Goal: Transaction & Acquisition: Obtain resource

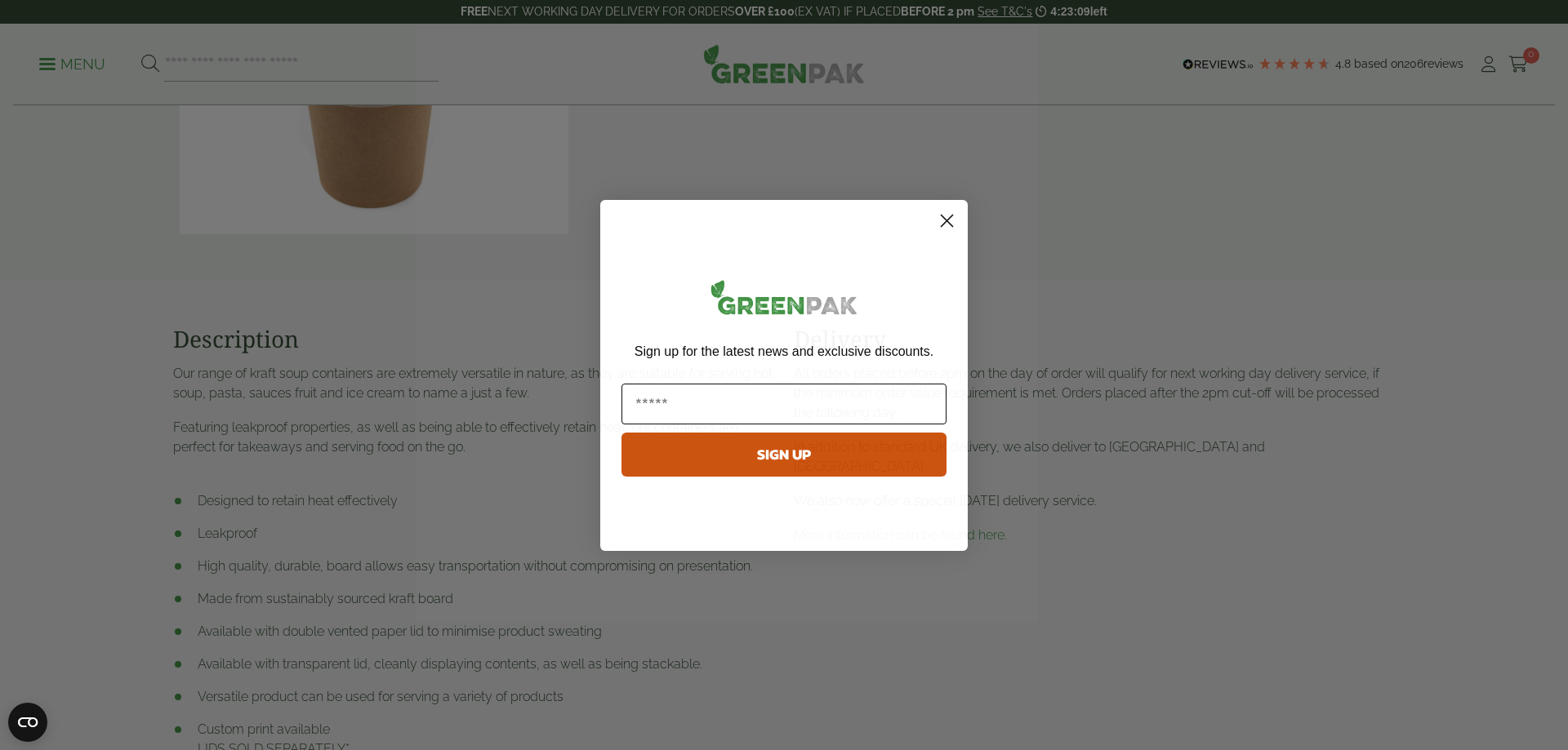
click at [686, 403] on input "Email" at bounding box center [784, 404] width 325 height 41
type input "**********"
click at [747, 464] on button "SIGN UP" at bounding box center [784, 455] width 325 height 44
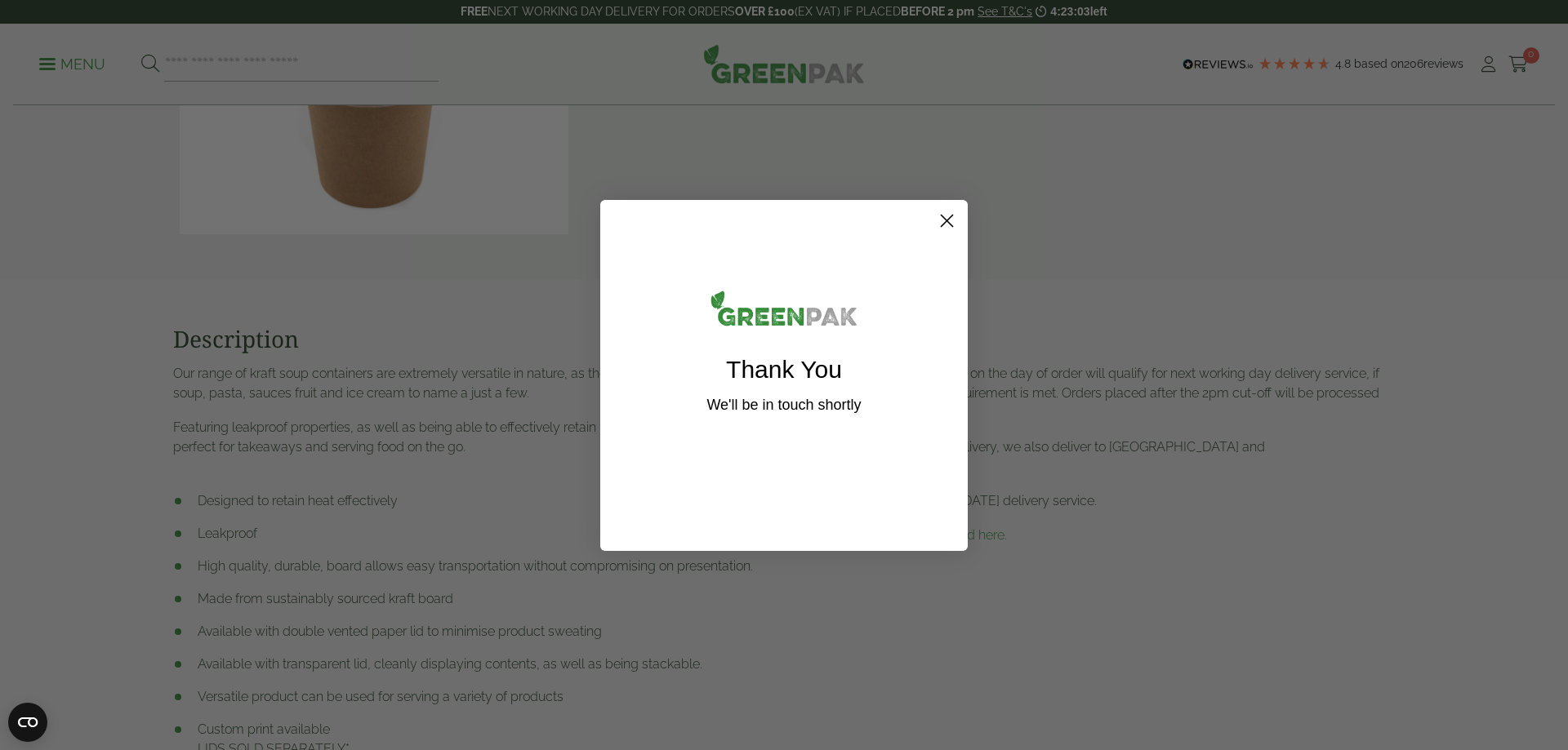
click at [946, 222] on icon "Close dialog" at bounding box center [947, 221] width 12 height 12
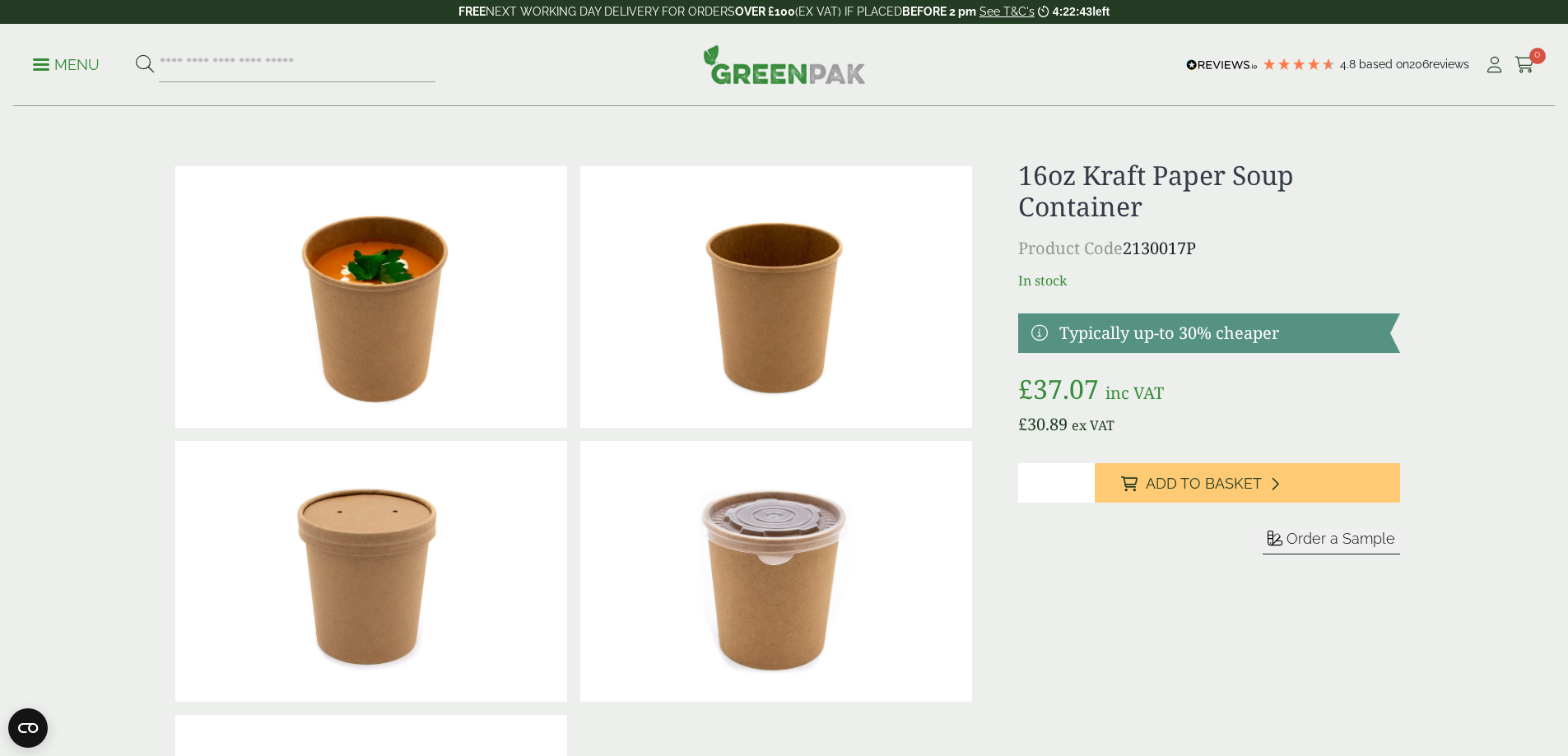
click at [1334, 543] on span "Order a Sample" at bounding box center [1341, 539] width 109 height 18
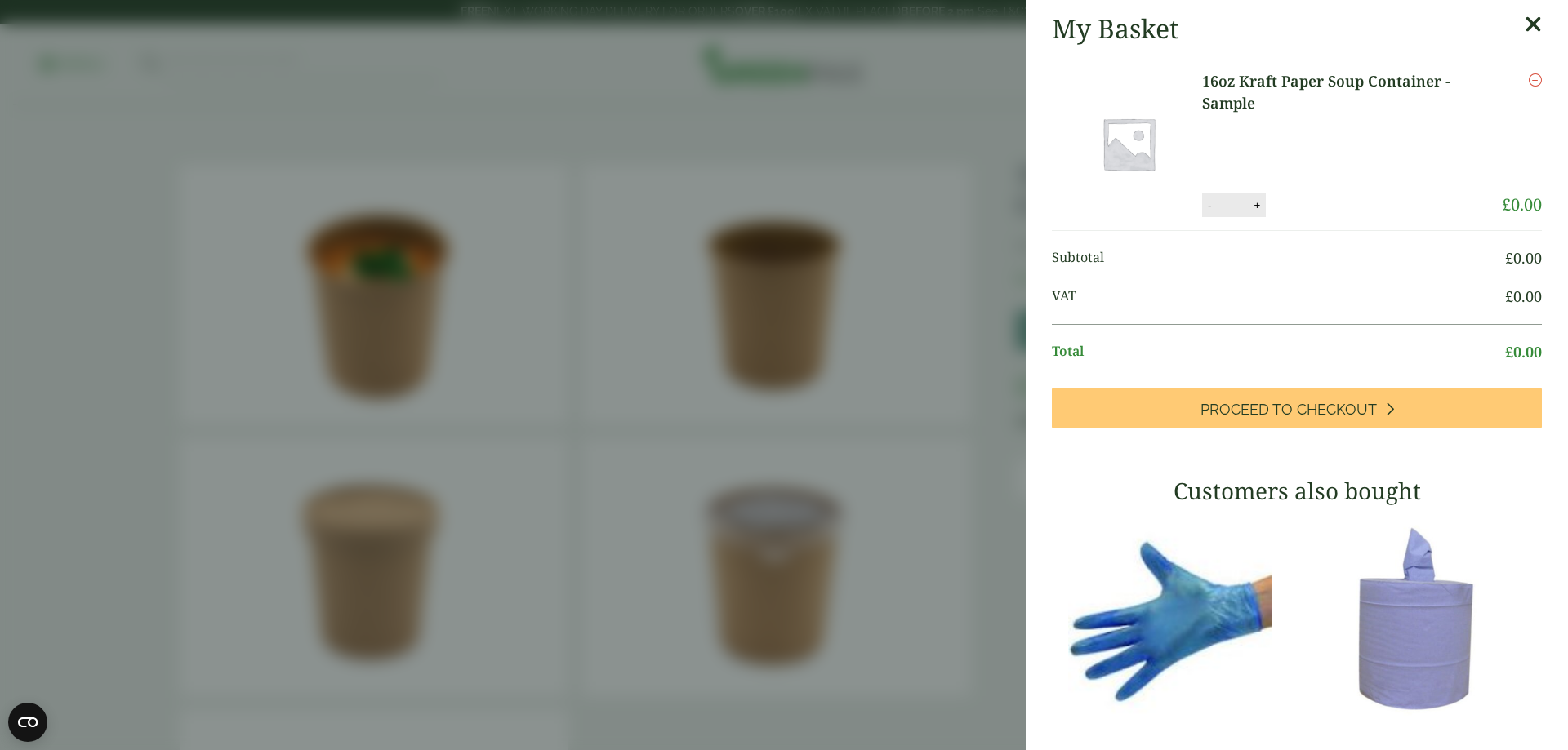
click at [1524, 25] on icon at bounding box center [1532, 25] width 17 height 23
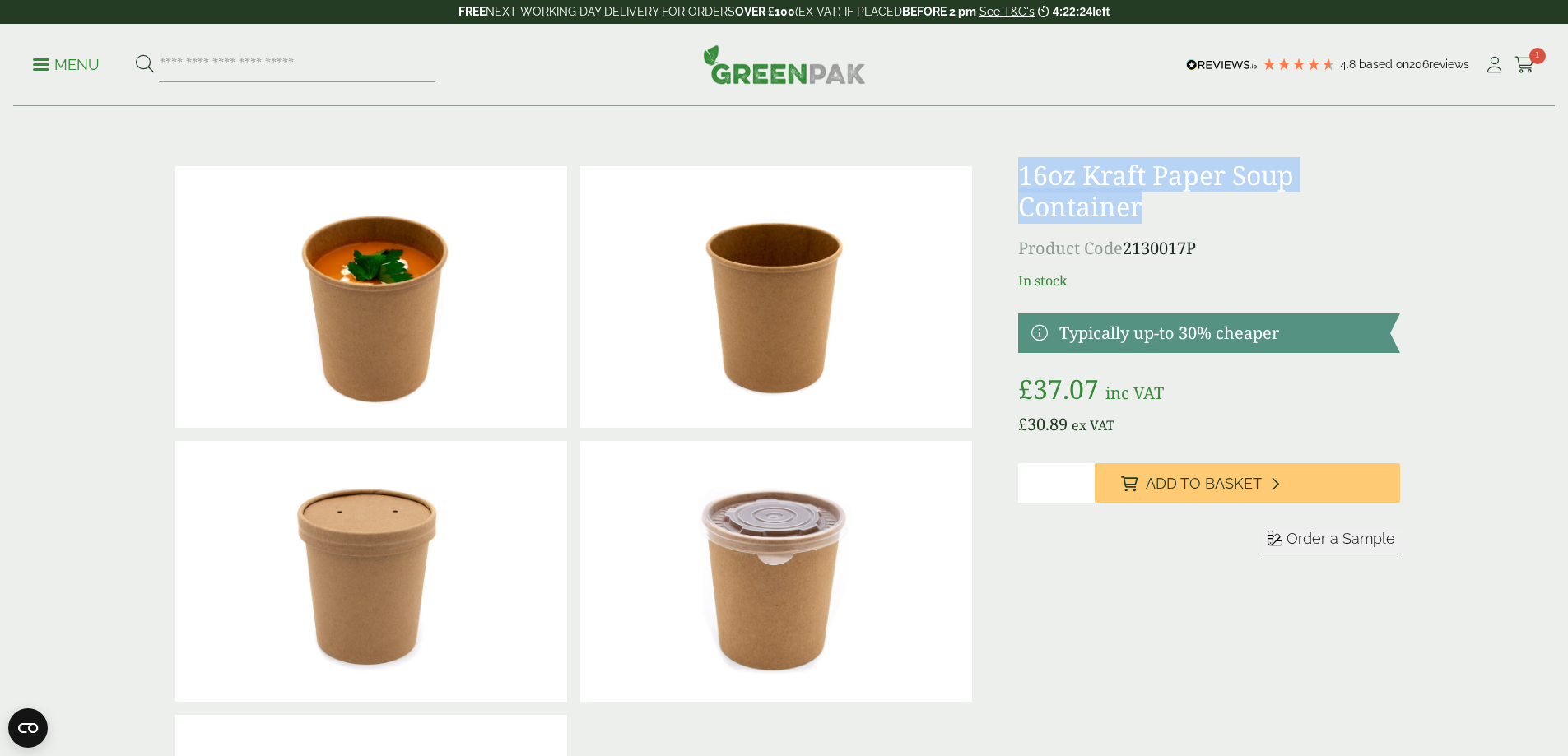
drag, startPoint x: 1151, startPoint y: 205, endPoint x: 1017, endPoint y: 178, distance: 136.7
click at [1017, 178] on div at bounding box center [784, 571] width 1251 height 824
copy h1 "16oz Kraft Paper Soup Container"
